Goal: Register for event/course

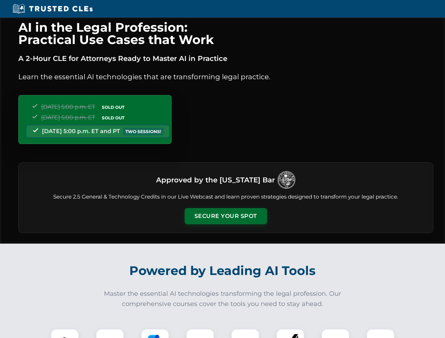
click at [226, 216] on button "Secure Your Spot" at bounding box center [226, 216] width 82 height 16
click at [65, 334] on img at bounding box center [65, 343] width 20 height 20
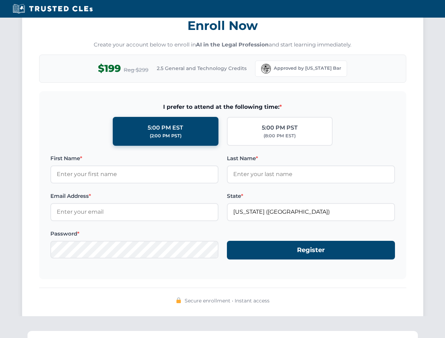
scroll to position [692, 0]
